Goal: Task Accomplishment & Management: Manage account settings

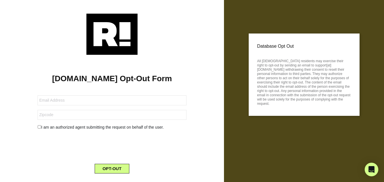
scroll to position [13, 0]
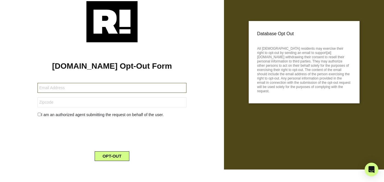
click at [76, 86] on input "text" at bounding box center [112, 88] width 149 height 10
paste input "[EMAIL_ADDRESS][DOMAIN_NAME]"
type input "[EMAIL_ADDRESS][DOMAIN_NAME]"
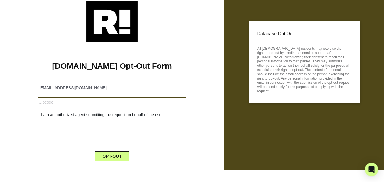
click at [53, 99] on input "text" at bounding box center [112, 102] width 149 height 10
paste input "08540"
type input "08540"
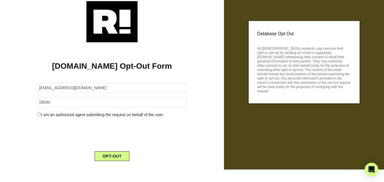
click at [8, 96] on div "[DOMAIN_NAME] Opt-Out Form [EMAIL_ADDRESS][DOMAIN_NAME] 08540 I am an authorize…" at bounding box center [111, 103] width 215 height 123
click at [115, 152] on button "OPT-OUT" at bounding box center [112, 156] width 35 height 10
